Goal: Task Accomplishment & Management: Use online tool/utility

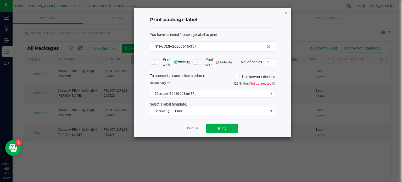
click at [287, 13] on icon "button" at bounding box center [286, 12] width 4 height 6
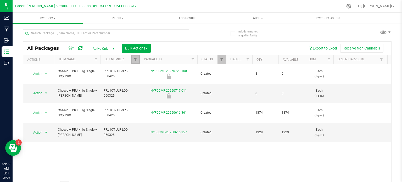
click at [137, 62] on link "Filter" at bounding box center [135, 59] width 9 height 9
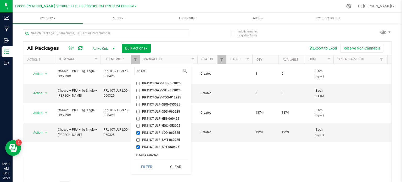
click at [138, 133] on input "PRJ1CT-ULF-LOD-060325" at bounding box center [137, 132] width 3 height 3
checkbox input "false"
click at [151, 169] on button "Filter" at bounding box center [146, 167] width 25 height 12
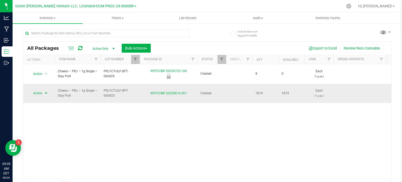
click at [42, 89] on span "Action" at bounding box center [35, 92] width 14 height 7
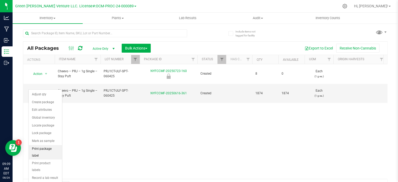
click at [41, 147] on li "Print package label" at bounding box center [45, 152] width 33 height 14
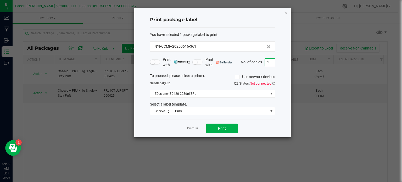
click at [266, 62] on input "1" at bounding box center [270, 62] width 10 height 7
type input "500"
click at [211, 126] on button "Print" at bounding box center [221, 127] width 31 height 9
